Goal: Navigation & Orientation: Find specific page/section

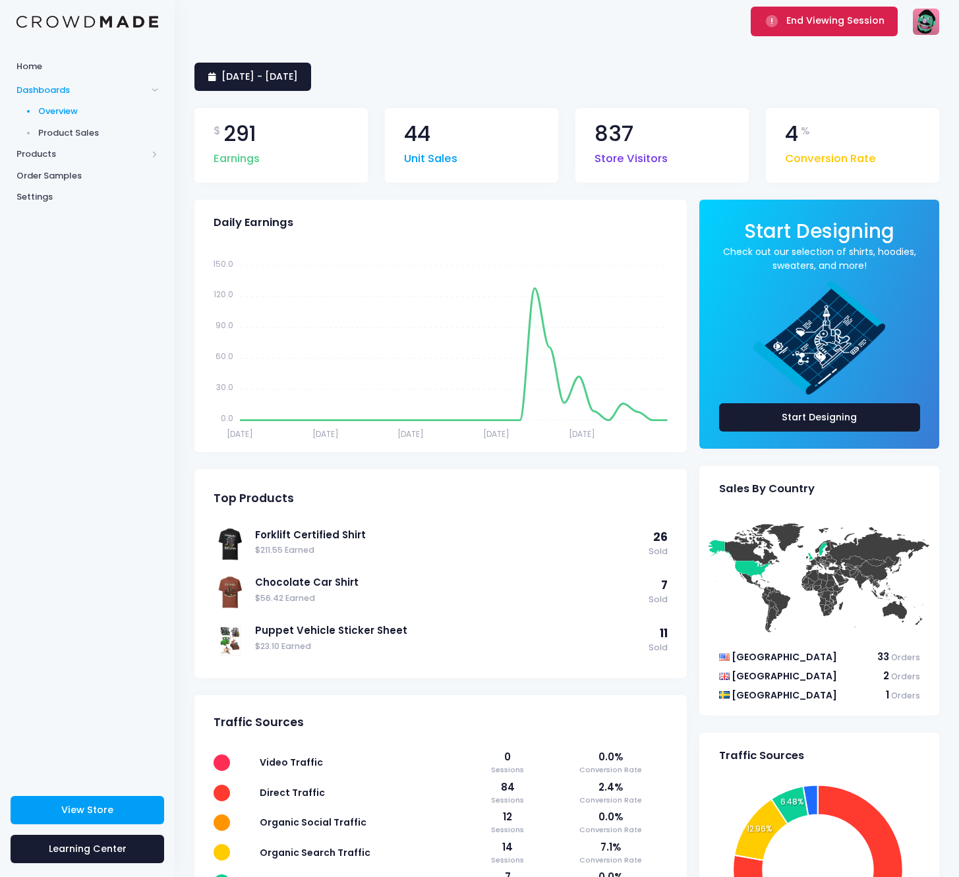
click at [820, 19] on span "End Viewing Session" at bounding box center [835, 20] width 98 height 13
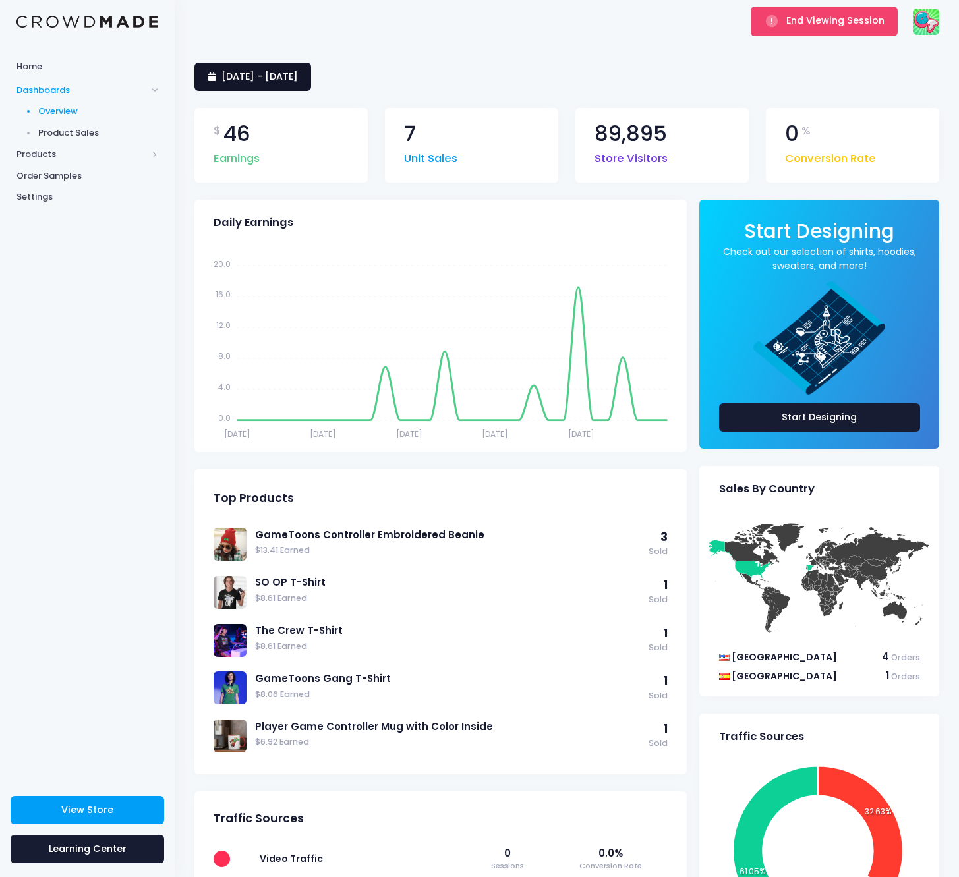
click at [311, 84] on link "22 July 2025 - 20 August 2025" at bounding box center [252, 77] width 117 height 28
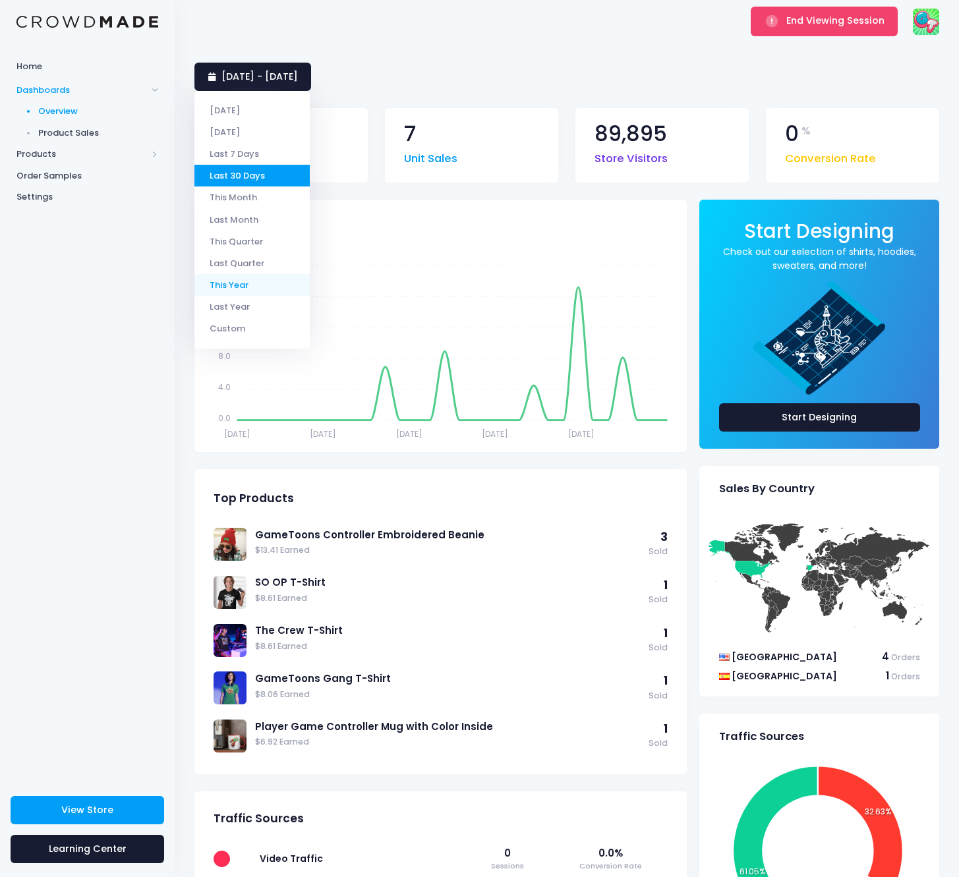
click at [244, 289] on li "This Year" at bounding box center [251, 285] width 115 height 22
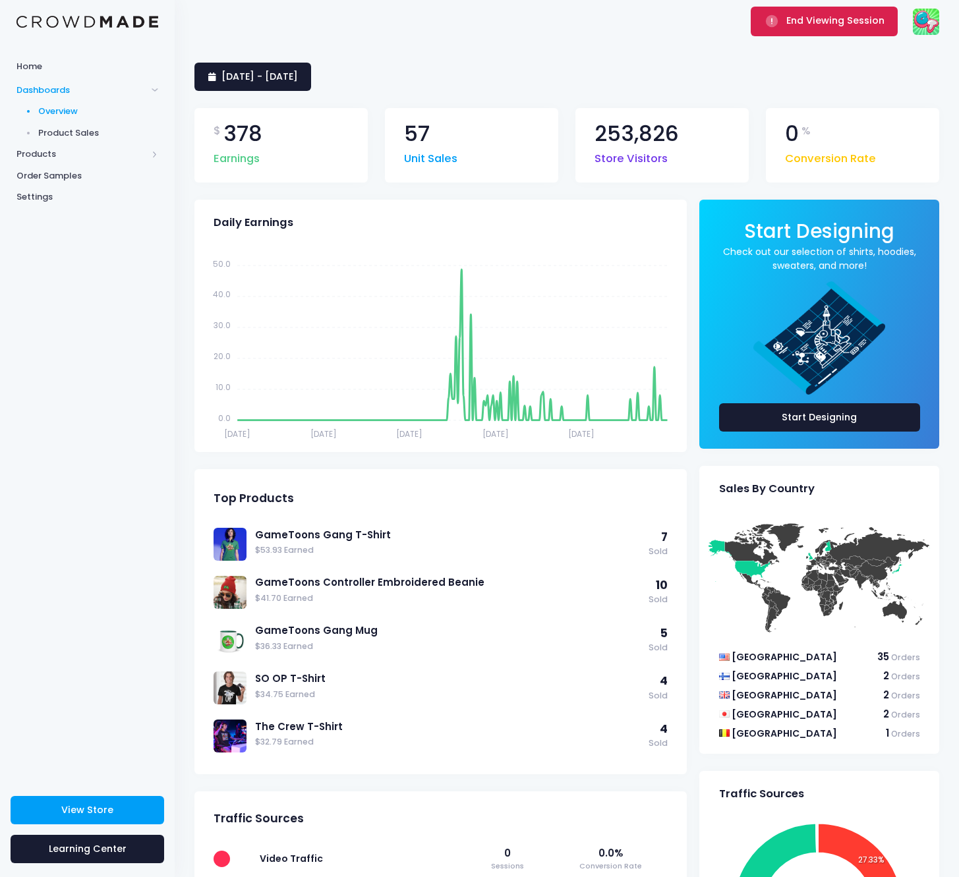
click at [810, 32] on button "End Viewing Session" at bounding box center [824, 21] width 147 height 29
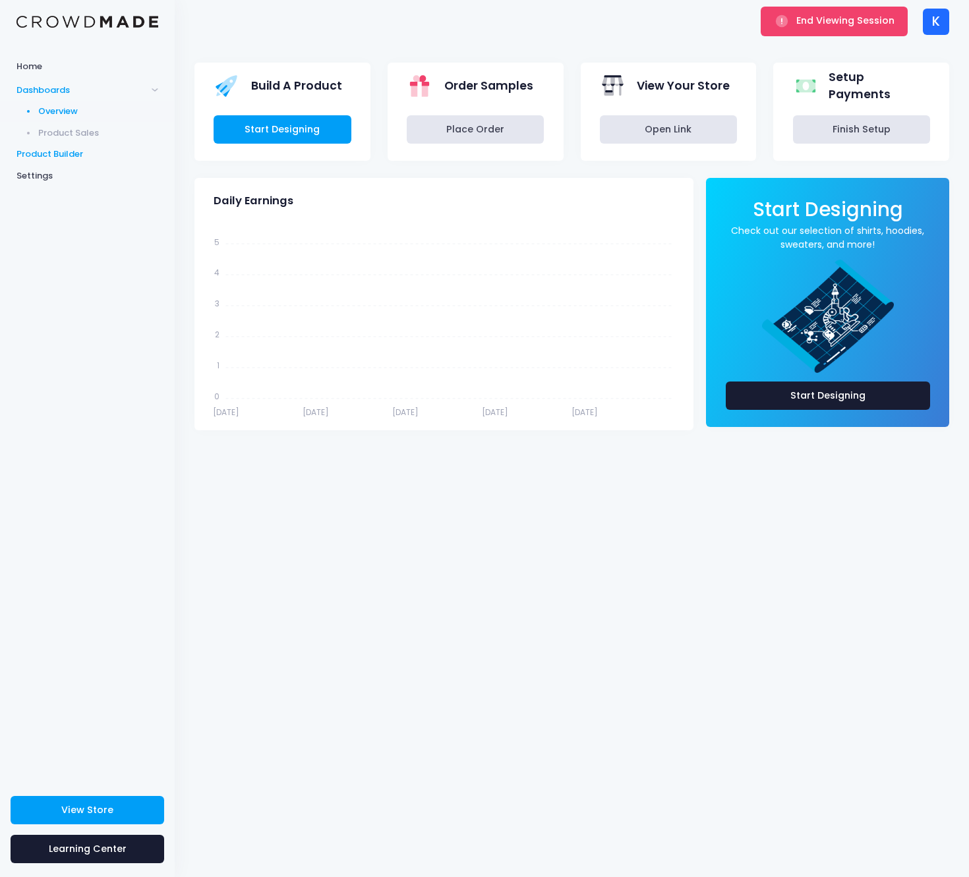
click at [91, 156] on span "Product Builder" at bounding box center [87, 154] width 142 height 13
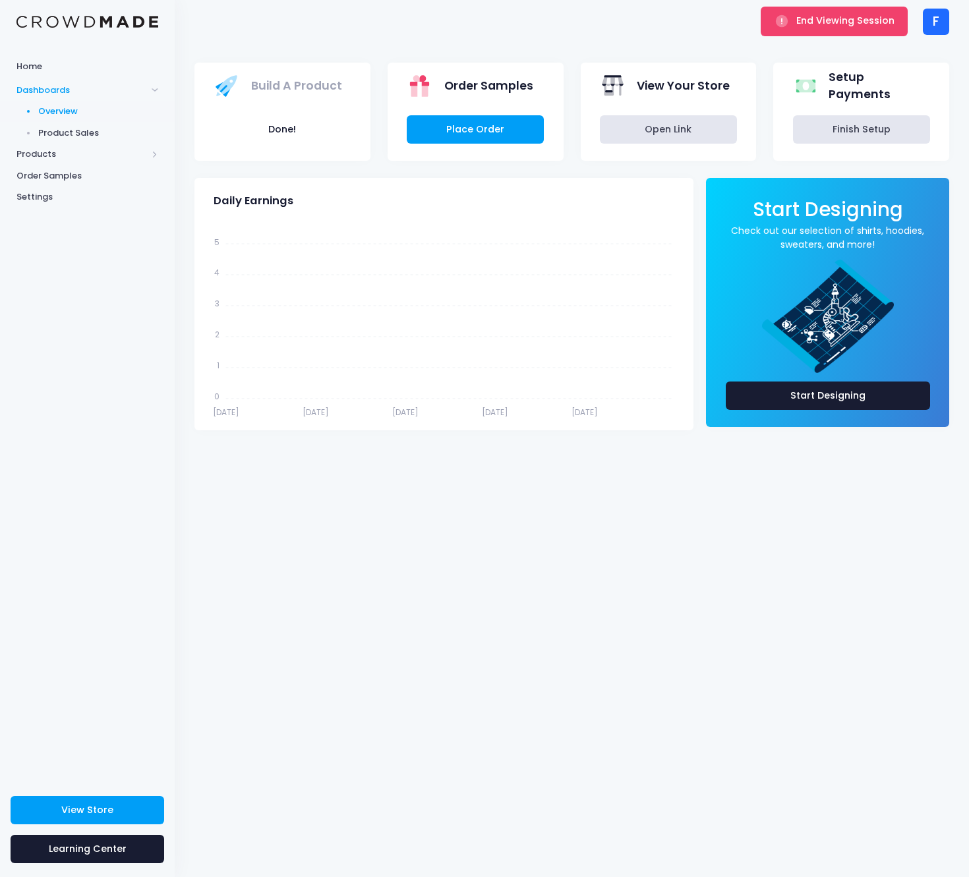
click at [942, 22] on div "F" at bounding box center [935, 22] width 26 height 26
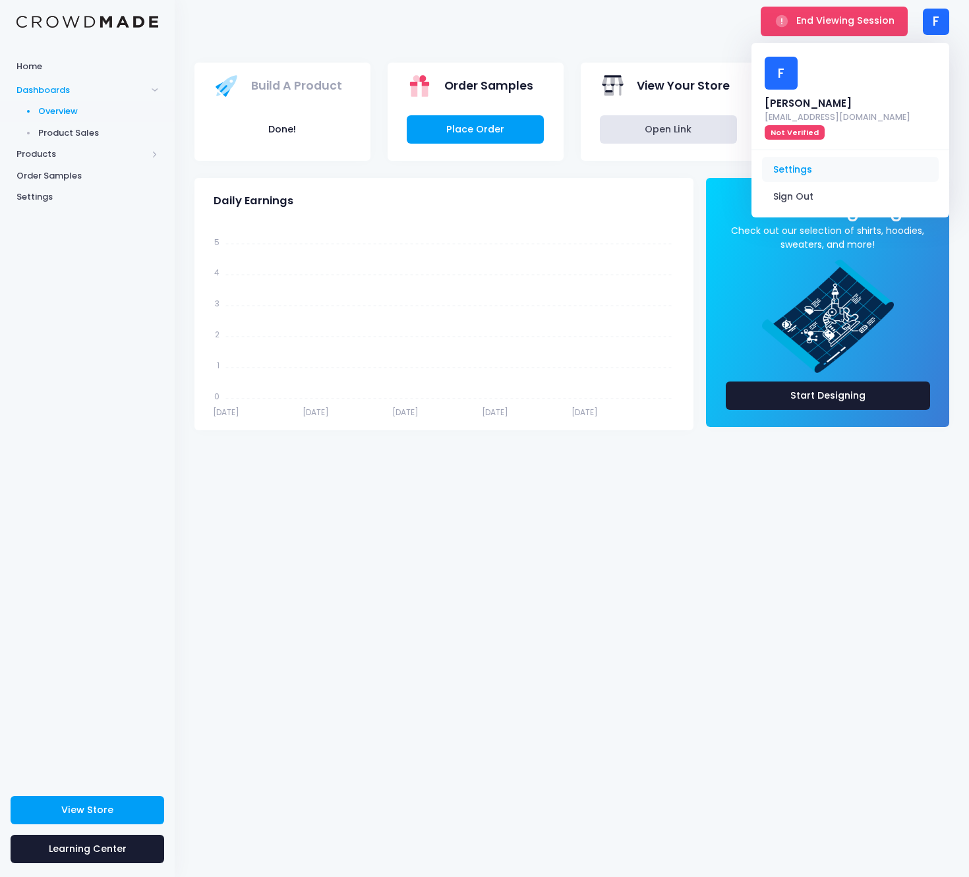
click at [828, 157] on link "Settings" at bounding box center [850, 169] width 177 height 25
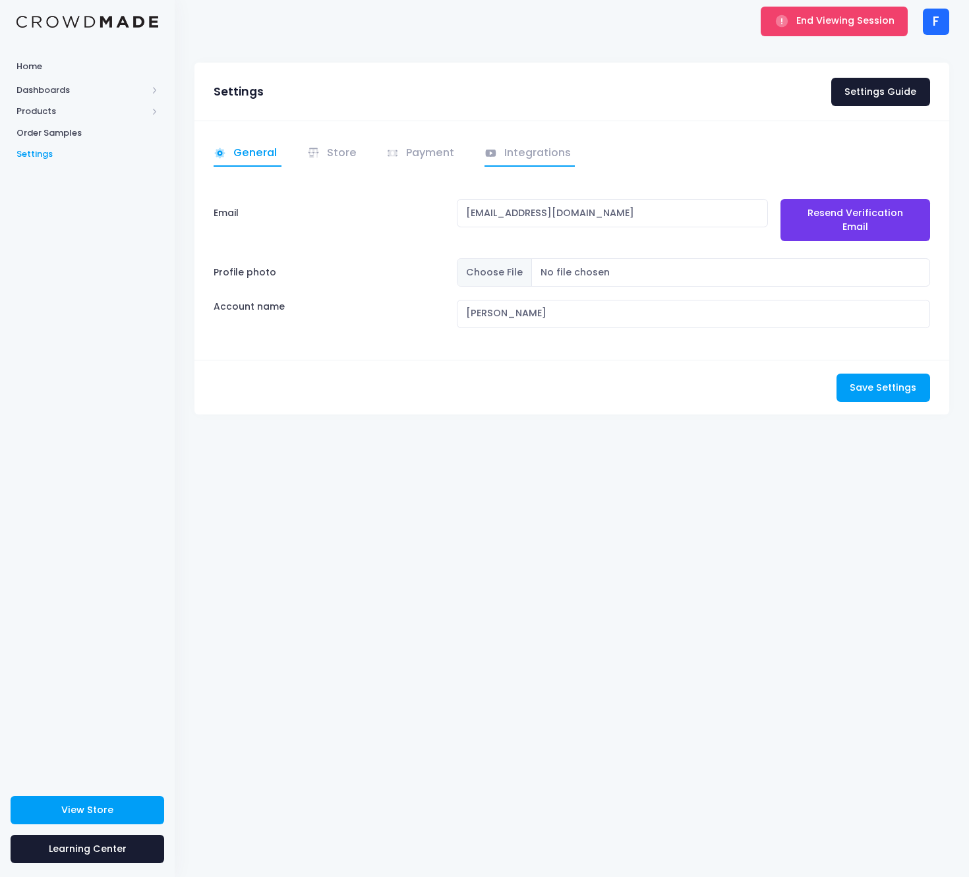
click at [532, 161] on link "Integrations" at bounding box center [529, 154] width 91 height 26
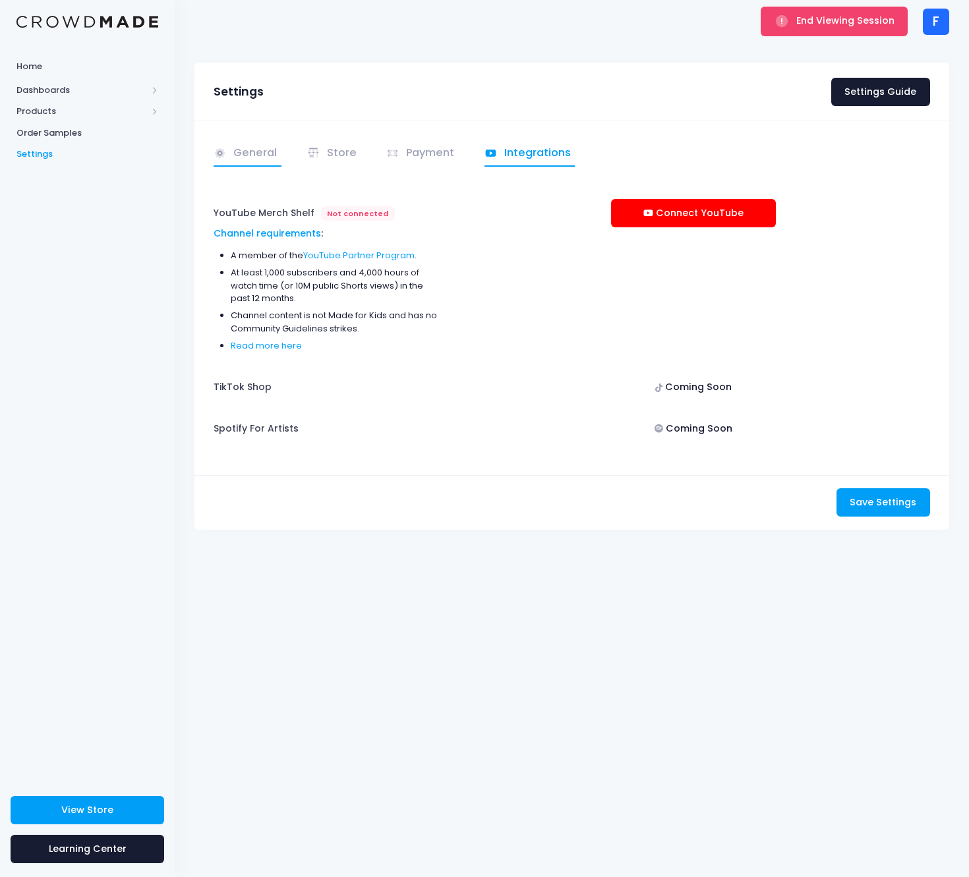
click at [240, 148] on link "General" at bounding box center [247, 154] width 68 height 26
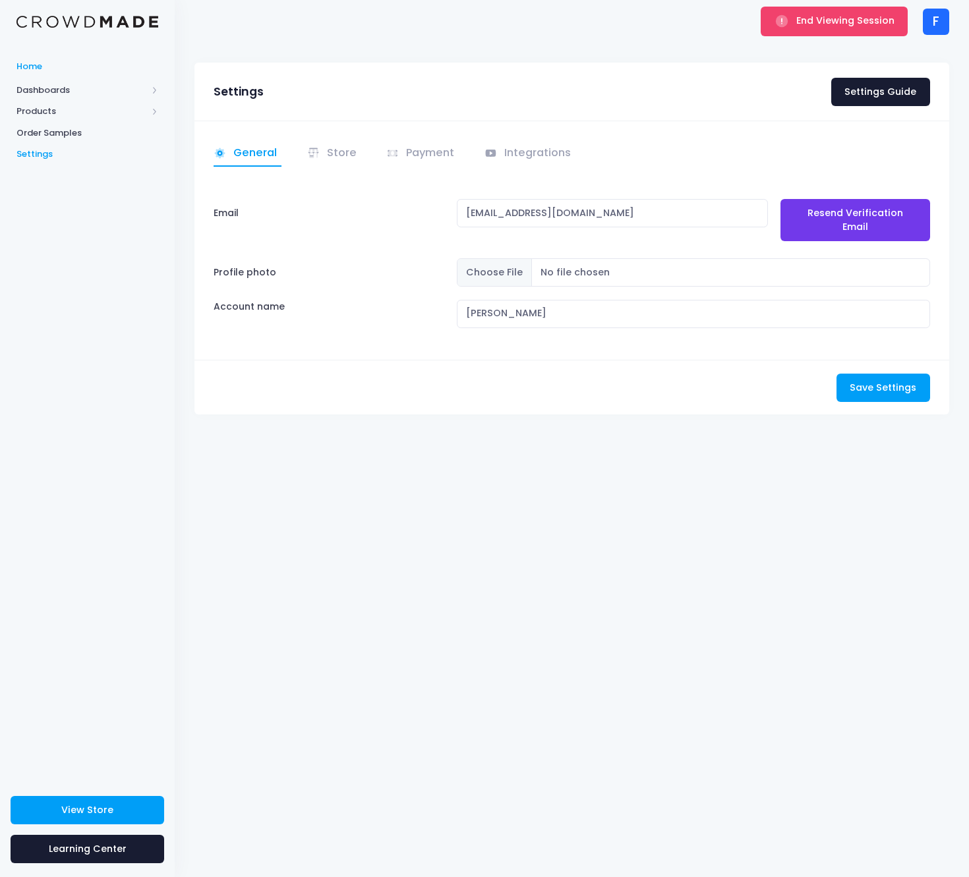
click at [70, 67] on span "Home" at bounding box center [87, 66] width 142 height 13
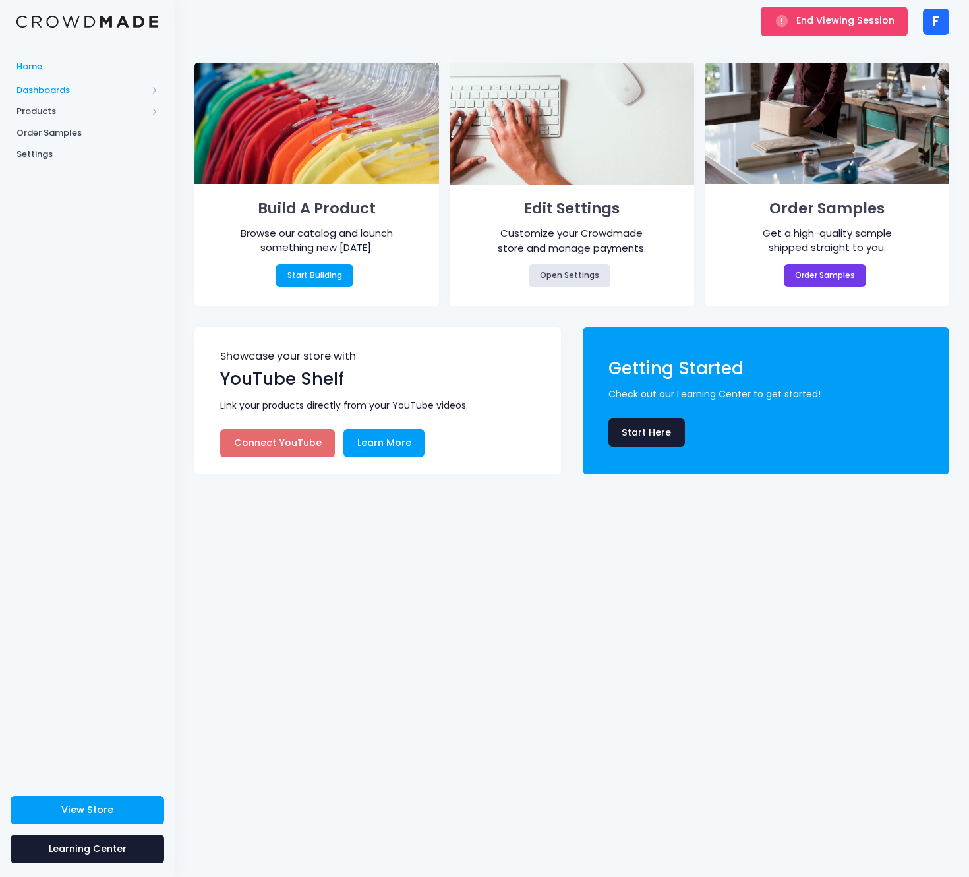
click at [66, 94] on span "Dashboards" at bounding box center [81, 90] width 130 height 13
click at [65, 113] on span "Overview" at bounding box center [98, 111] width 121 height 13
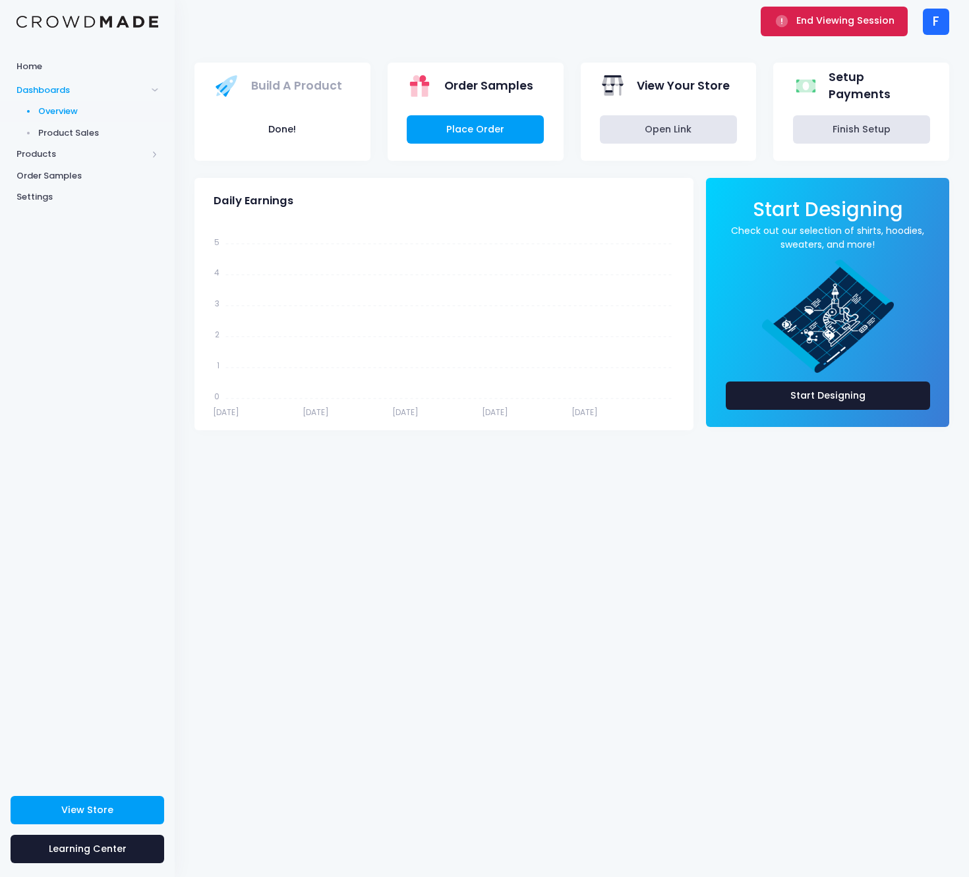
click at [810, 14] on span "End Viewing Session" at bounding box center [845, 20] width 98 height 13
